Goal: Information Seeking & Learning: Check status

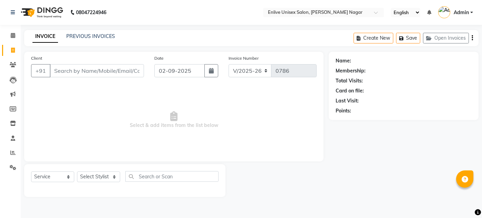
select select "145"
select select "service"
click at [95, 37] on link "PREVIOUS INVOICES" at bounding box center [90, 36] width 49 height 6
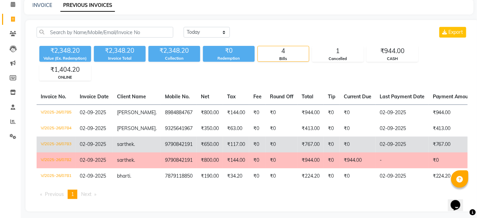
scroll to position [38, 0]
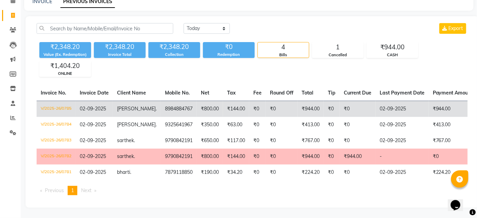
click at [231, 108] on td "₹144.00" at bounding box center [236, 109] width 26 height 16
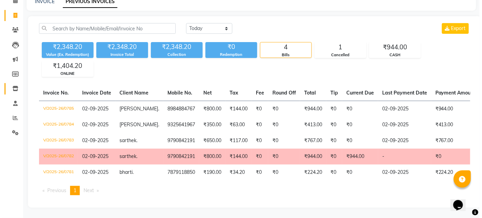
scroll to position [0, 0]
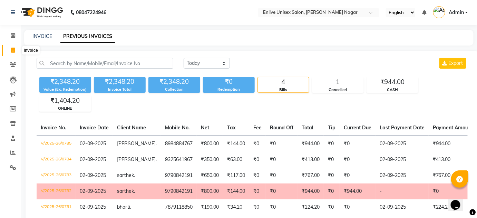
click at [15, 49] on span at bounding box center [13, 51] width 12 height 8
select select "service"
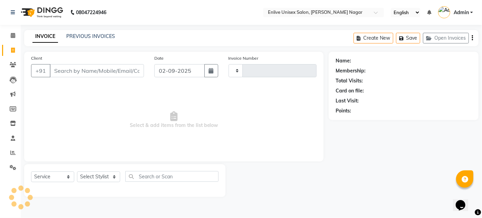
type input "0786"
select select "145"
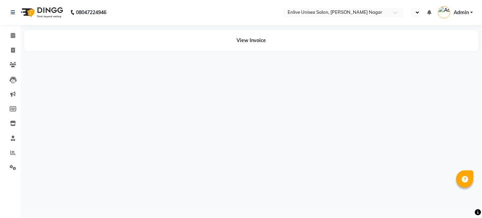
select select "en"
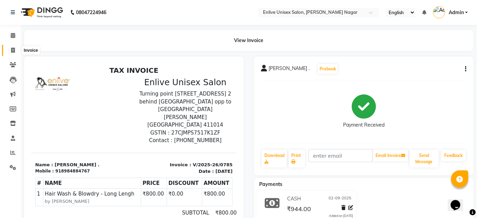
click at [16, 50] on span at bounding box center [13, 51] width 12 height 8
select select "service"
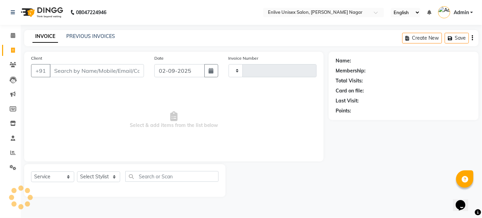
type input "0786"
select select "145"
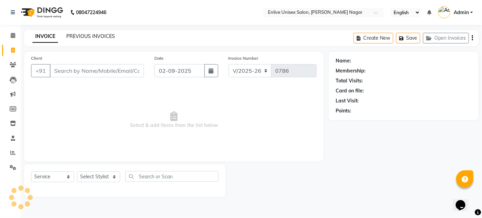
click at [91, 36] on link "PREVIOUS INVOICES" at bounding box center [90, 36] width 49 height 6
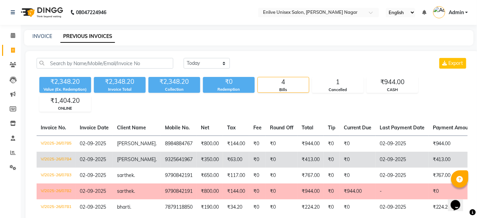
click at [230, 156] on td "₹63.00" at bounding box center [236, 160] width 26 height 16
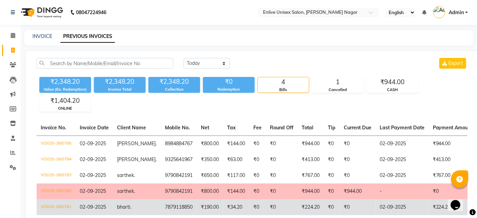
click at [165, 208] on td "7879118850" at bounding box center [179, 208] width 36 height 16
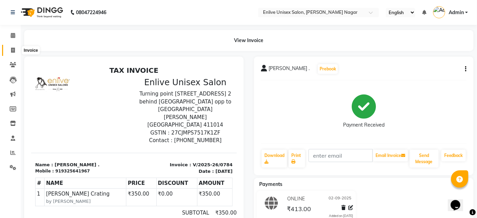
click at [10, 50] on span at bounding box center [13, 51] width 12 height 8
select select "145"
select select "service"
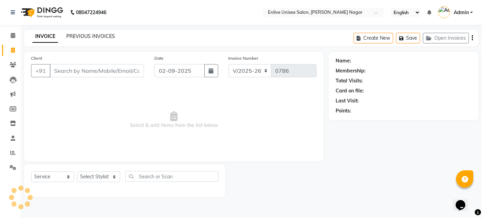
click at [79, 34] on link "PREVIOUS INVOICES" at bounding box center [90, 36] width 49 height 6
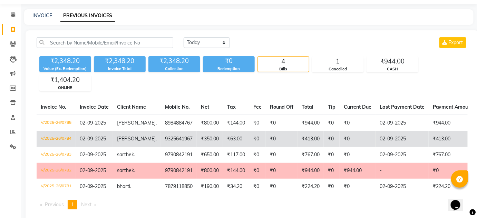
scroll to position [31, 0]
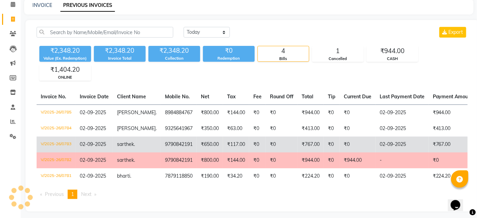
click at [200, 141] on td "₹650.00" at bounding box center [210, 145] width 26 height 16
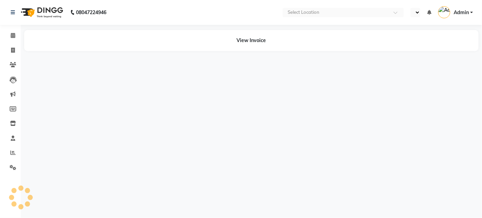
select select "en"
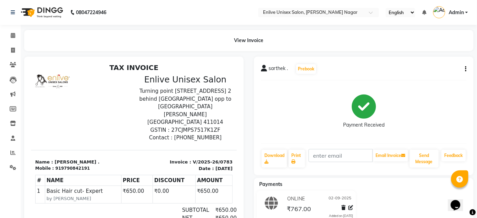
scroll to position [63, 0]
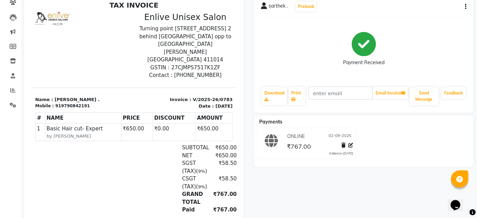
drag, startPoint x: 175, startPoint y: 141, endPoint x: 202, endPoint y: 145, distance: 26.9
click at [201, 144] on div "SUBTOTAL ₹650.00 NET ₹650.00 SGST (Tax) ( 9% ) ₹58.50 (" at bounding box center [167, 179] width 132 height 70
click at [157, 160] on div "SGST (Tax) ( 9% ) ₹58.50" at bounding box center [167, 168] width 140 height 16
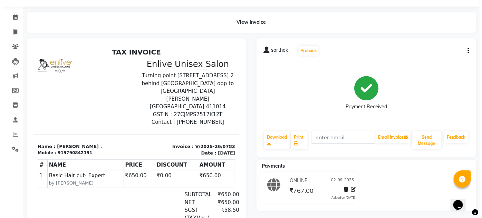
scroll to position [0, 0]
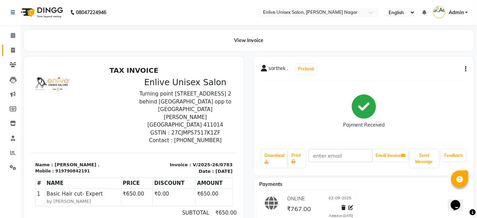
click at [9, 45] on link "Invoice" at bounding box center [10, 50] width 17 height 11
select select "service"
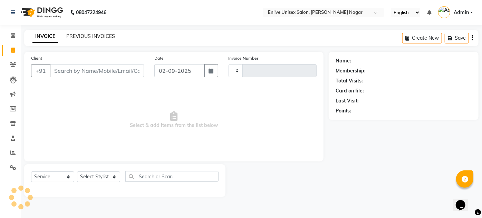
click at [100, 35] on link "PREVIOUS INVOICES" at bounding box center [90, 36] width 49 height 6
